Goal: Information Seeking & Learning: Learn about a topic

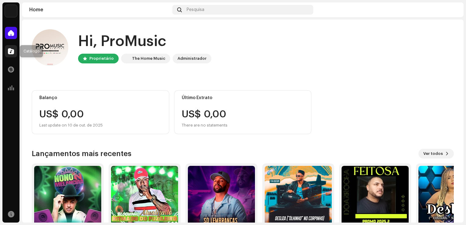
click at [12, 54] on div at bounding box center [11, 51] width 12 height 12
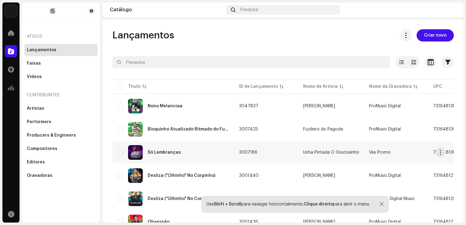
click at [197, 157] on div "Só Lembranças" at bounding box center [173, 152] width 112 height 15
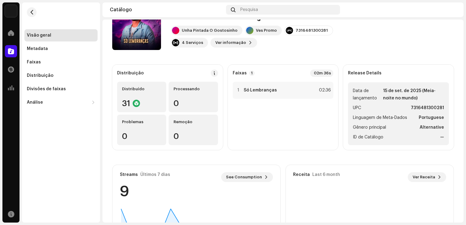
scroll to position [91, 0]
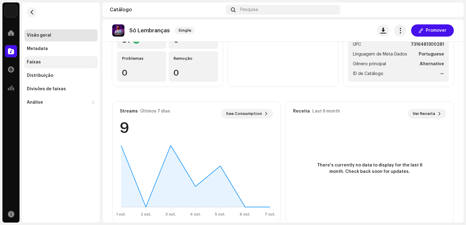
click at [67, 63] on div "Faixas" at bounding box center [61, 62] width 68 height 5
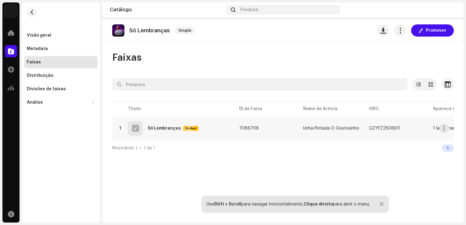
click at [310, 131] on td "Unha Pintada O Gostosinho" at bounding box center [331, 128] width 66 height 22
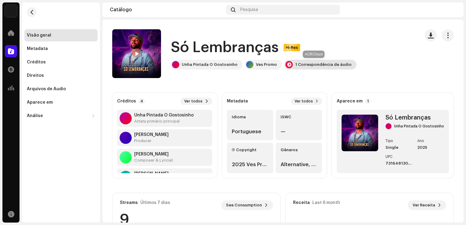
click at [303, 66] on div "1 Correspondência de áudio" at bounding box center [323, 64] width 56 height 5
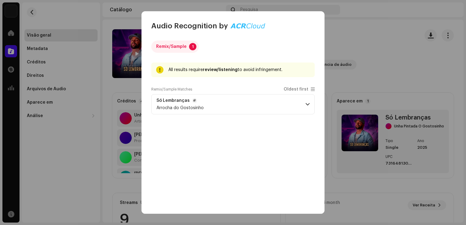
click at [251, 108] on p-accordion-header "Só Lembranças Arrocha do Gostosinho" at bounding box center [232, 104] width 163 height 20
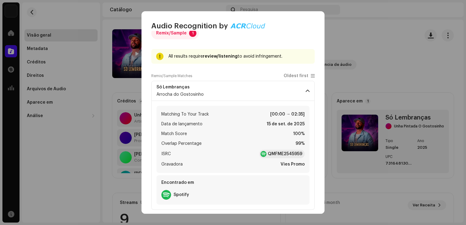
scroll to position [21, 0]
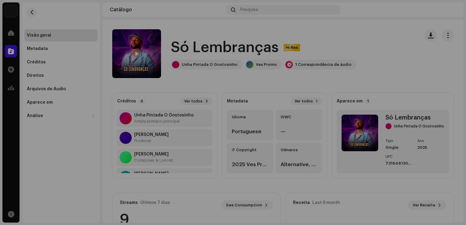
click at [357, 60] on div "Audio Recognition by Remix/Sample 1 All results require review/listening to avo…" at bounding box center [233, 112] width 466 height 225
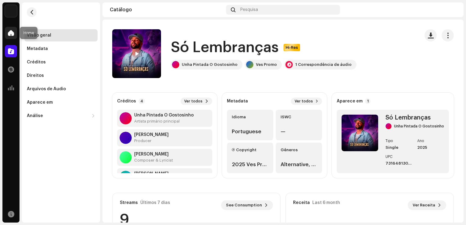
click at [13, 35] on span at bounding box center [11, 32] width 6 height 5
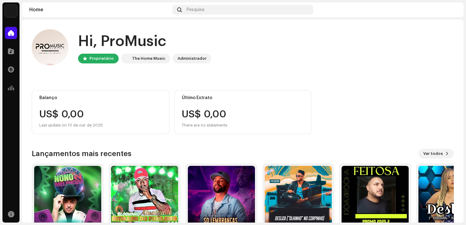
click at [17, 51] on div "Catálogo" at bounding box center [10, 51] width 17 height 17
